Goal: Book appointment/travel/reservation

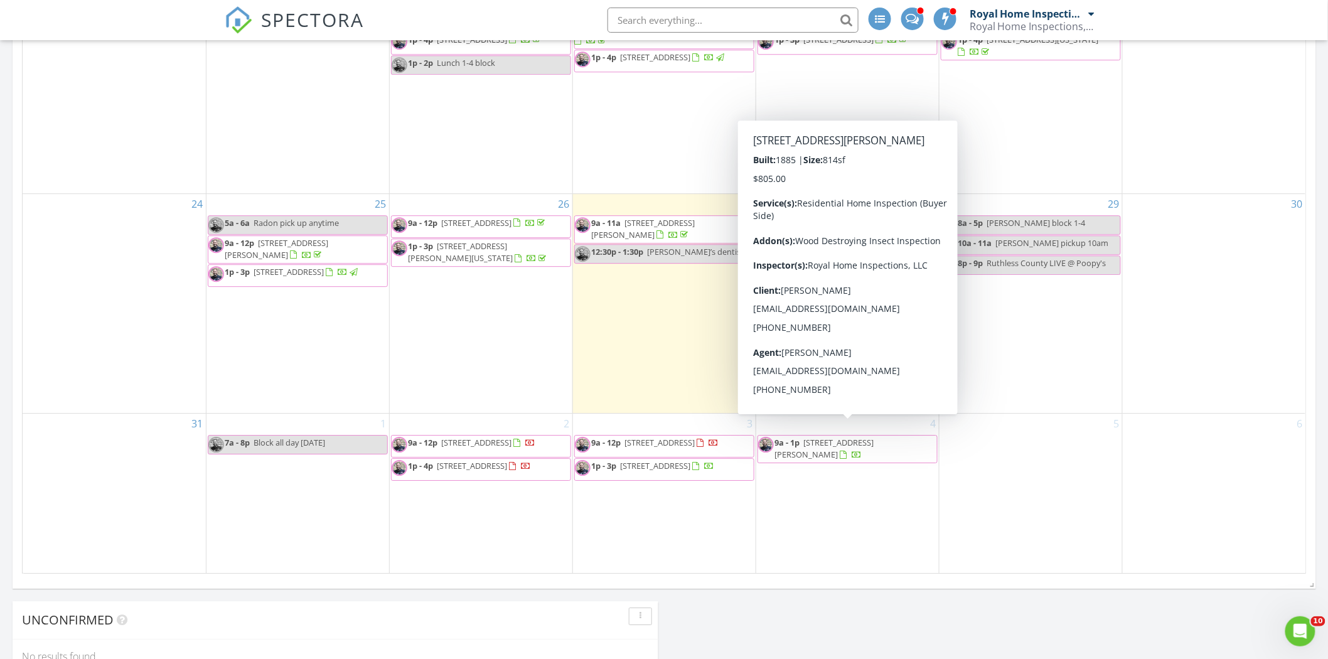
click at [863, 439] on span "9a - 1p [STREET_ADDRESS][PERSON_NAME]" at bounding box center [847, 449] width 179 height 24
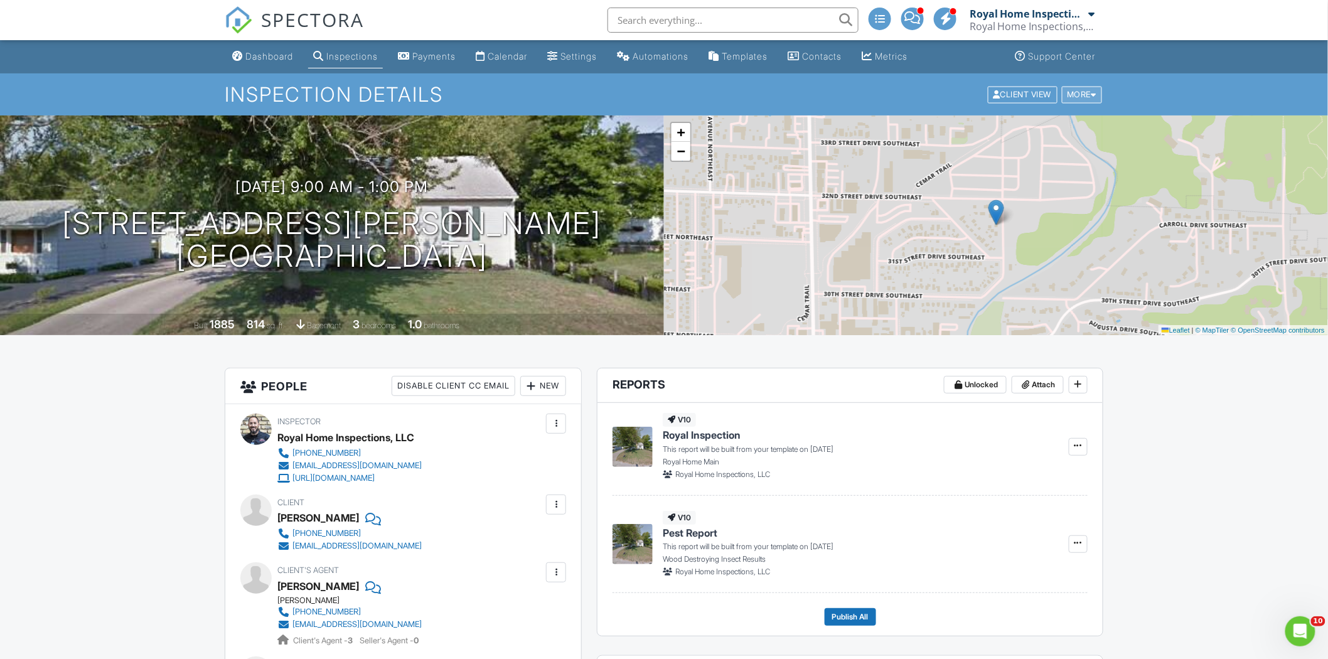
click at [1083, 97] on div "More" at bounding box center [1082, 94] width 41 height 17
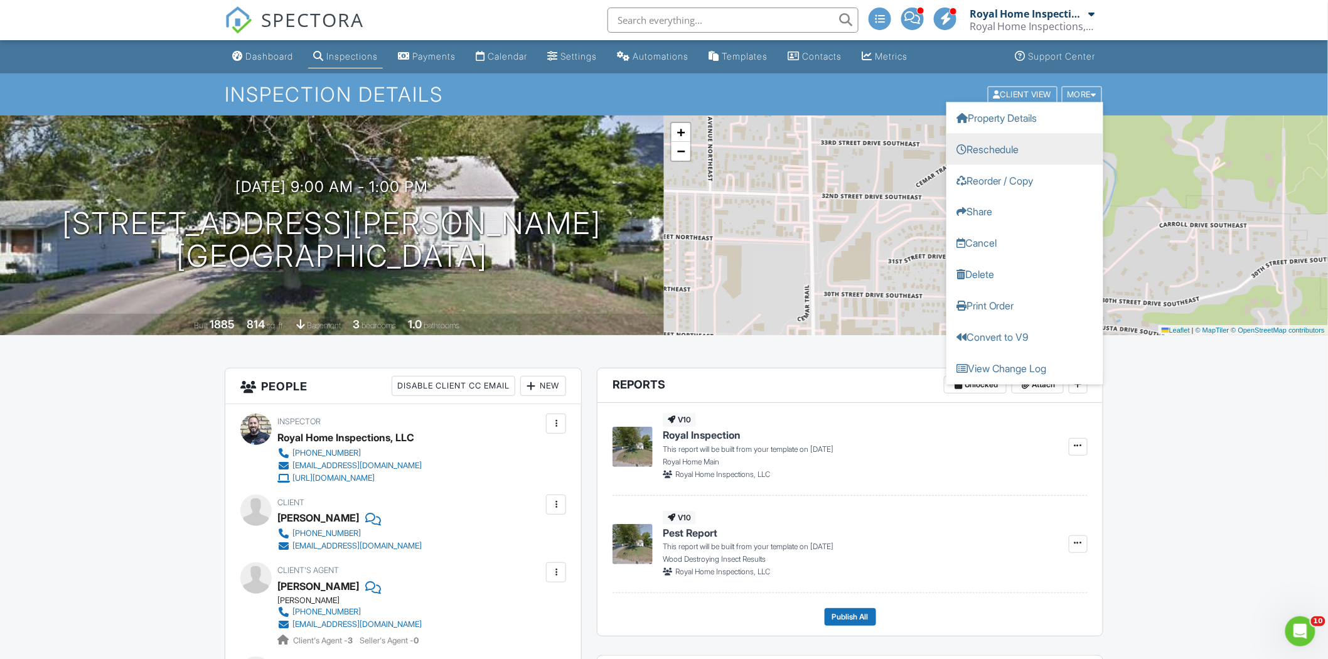
click at [1046, 156] on link "Reschedule" at bounding box center [1025, 148] width 157 height 31
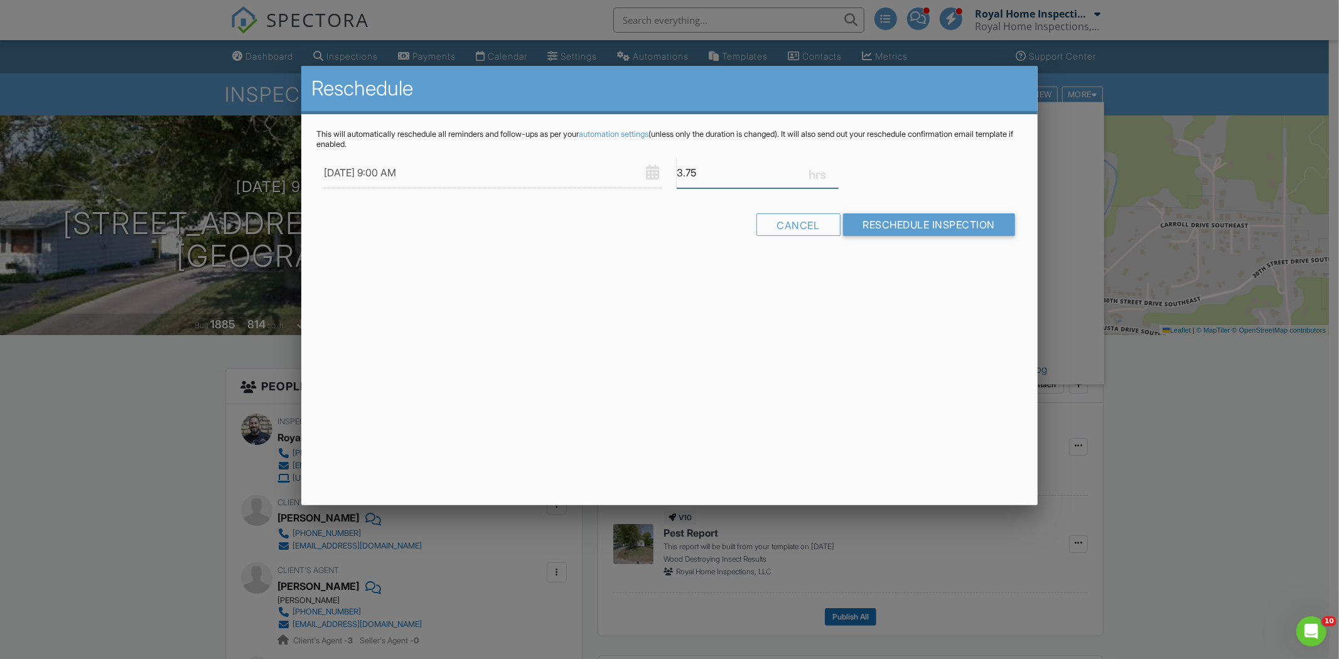
click at [835, 177] on input "3.75" at bounding box center [757, 173] width 161 height 31
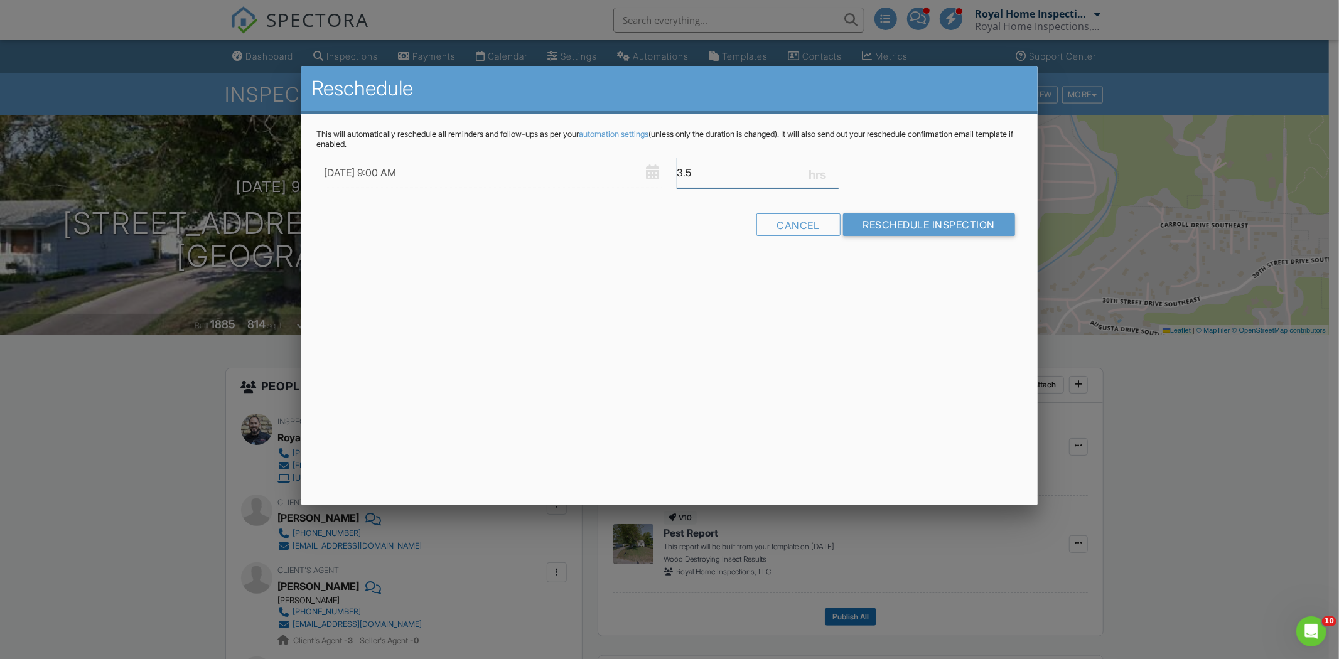
click at [835, 177] on input "3.5" at bounding box center [757, 173] width 161 height 31
click at [835, 177] on input "3.25" at bounding box center [757, 173] width 161 height 31
type input "3"
click at [835, 177] on input "3" at bounding box center [757, 173] width 161 height 31
click at [907, 222] on input "Reschedule Inspection" at bounding box center [929, 224] width 173 height 23
